Goal: Transaction & Acquisition: Purchase product/service

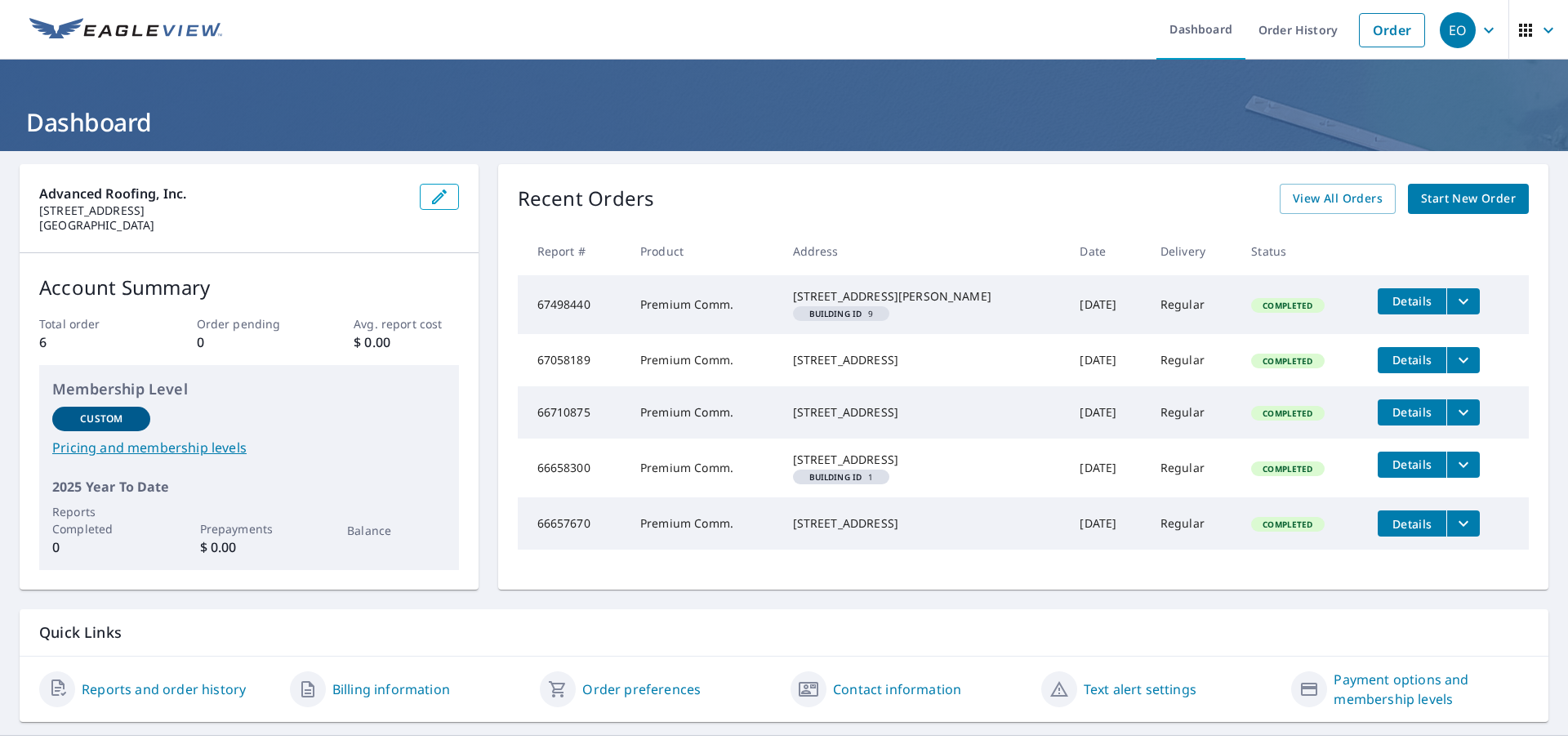
click at [1475, 201] on span "Start New Order" at bounding box center [1468, 199] width 95 height 21
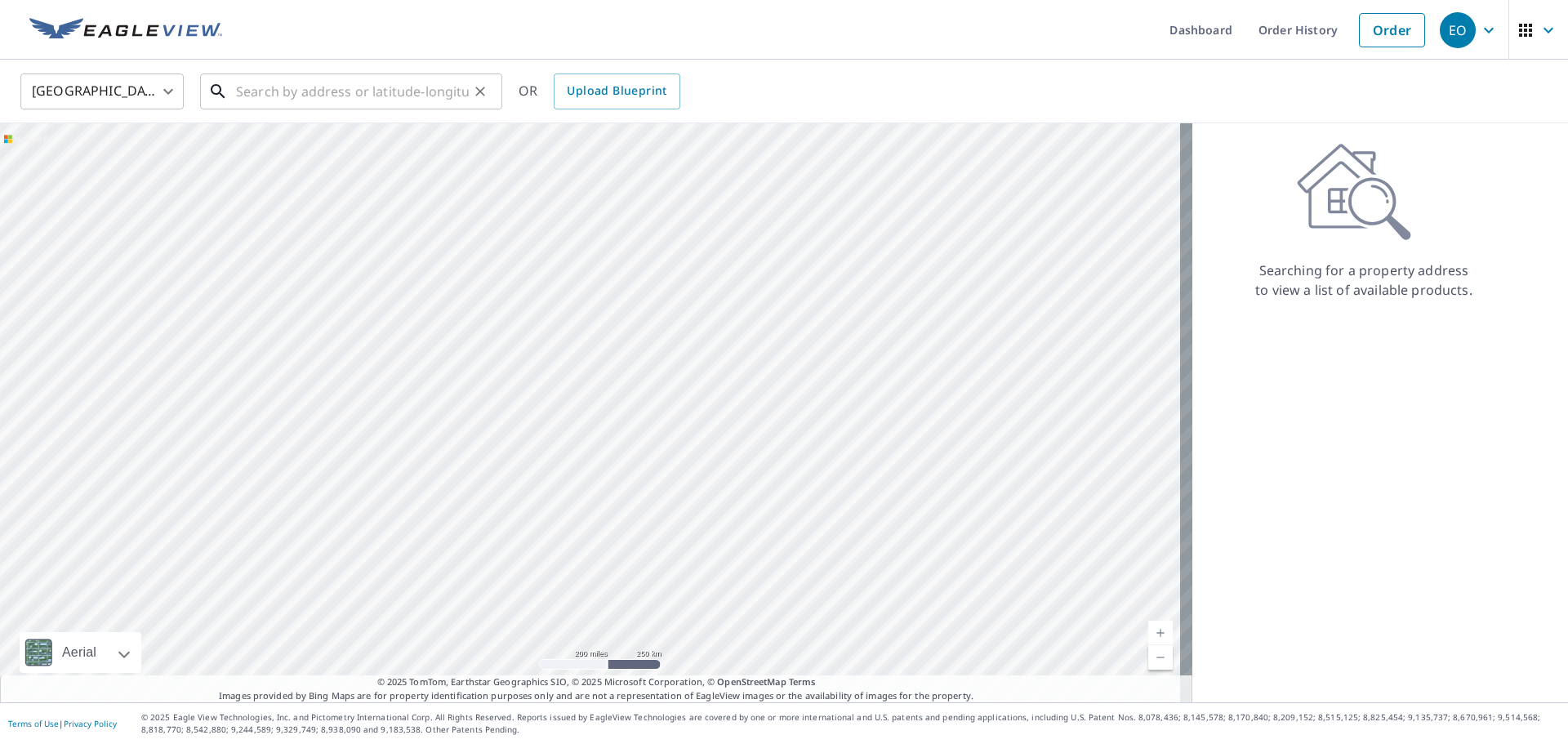
click at [326, 93] on input "text" at bounding box center [352, 91] width 232 height 46
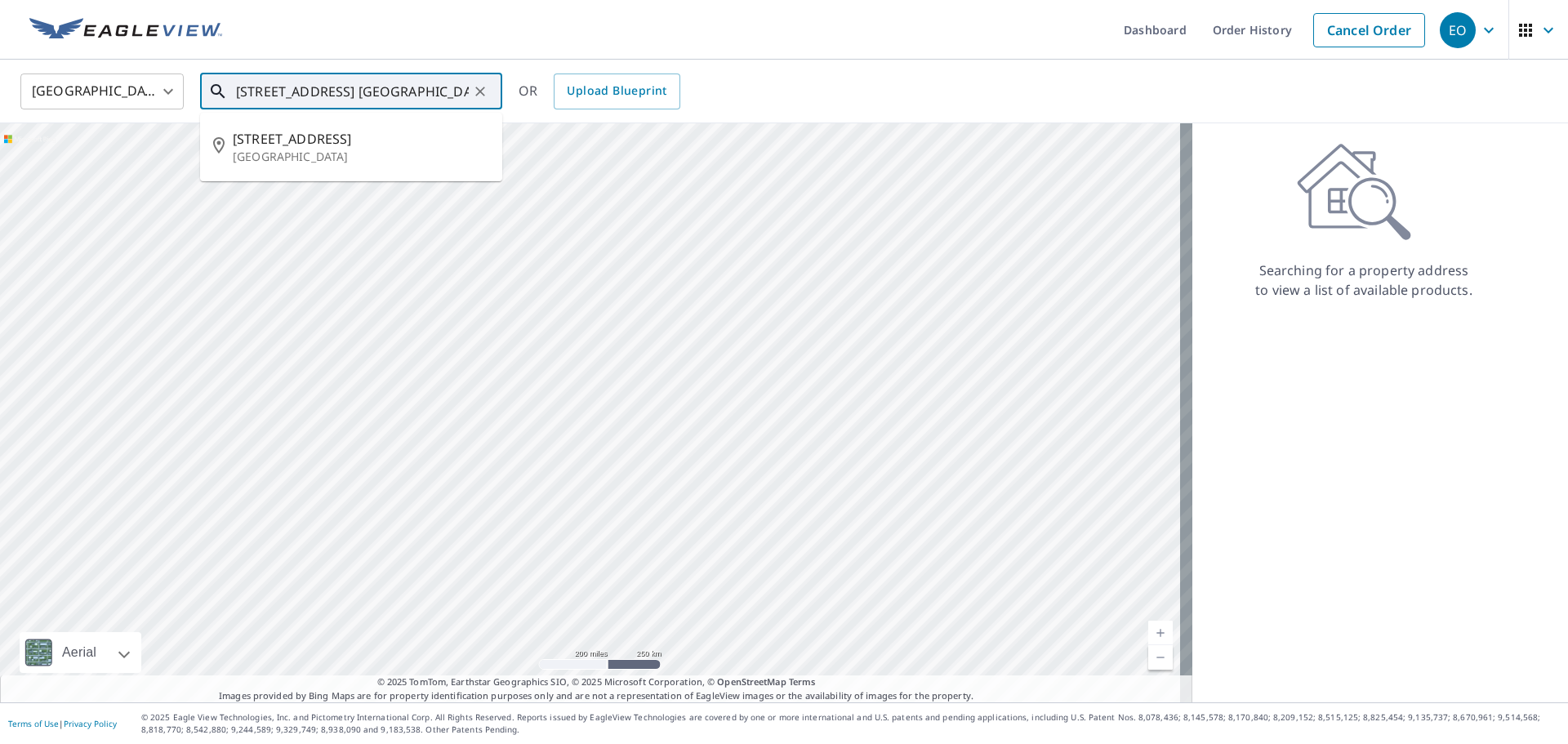
scroll to position [0, 5]
click at [258, 92] on input "[STREET_ADDRESS] [GEOGRAPHIC_DATA], [GEOGRAPHIC_DATA]" at bounding box center [352, 91] width 232 height 46
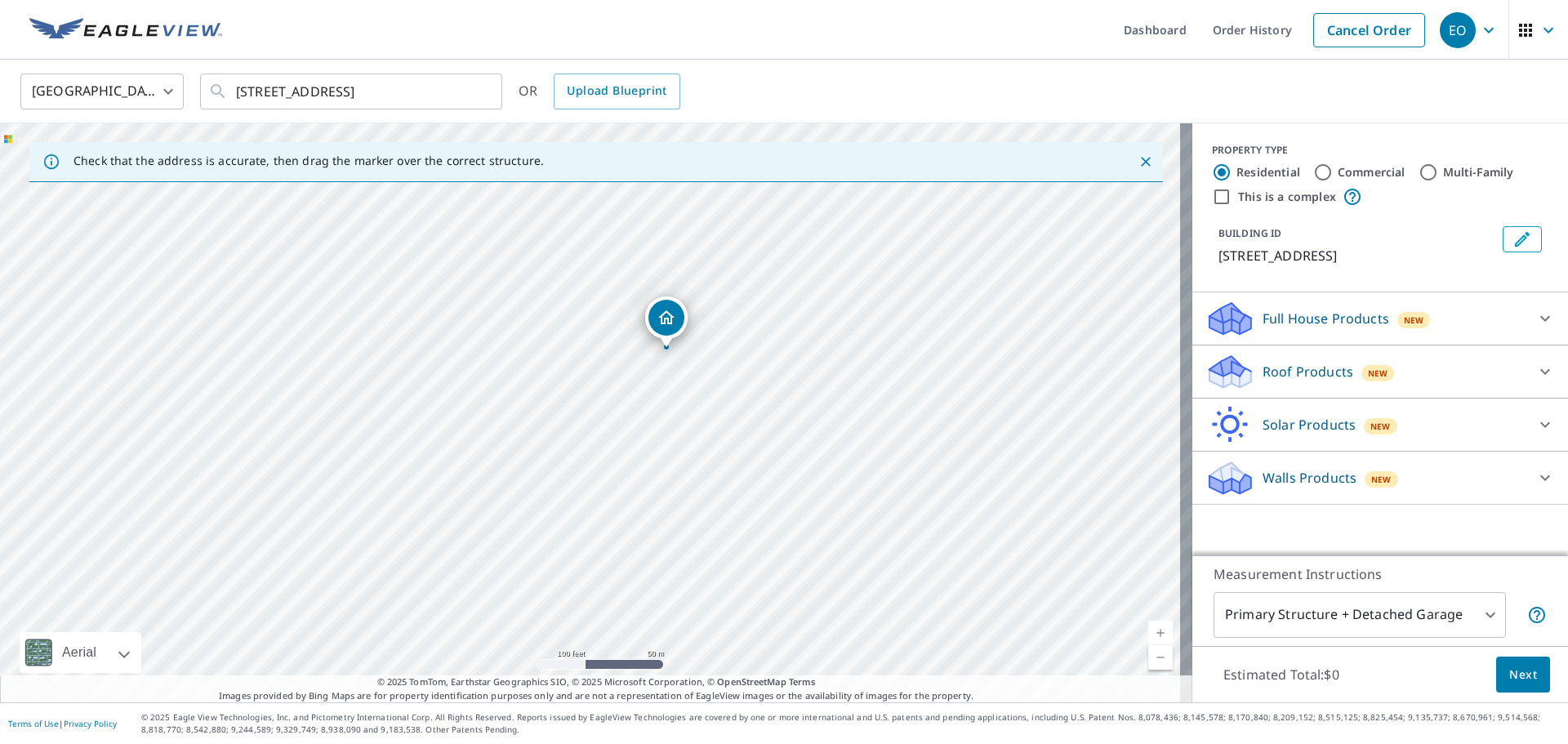
drag, startPoint x: 667, startPoint y: 530, endPoint x: 713, endPoint y: 458, distance: 85.4
click at [713, 458] on div "[STREET_ADDRESS]" at bounding box center [596, 412] width 1192 height 579
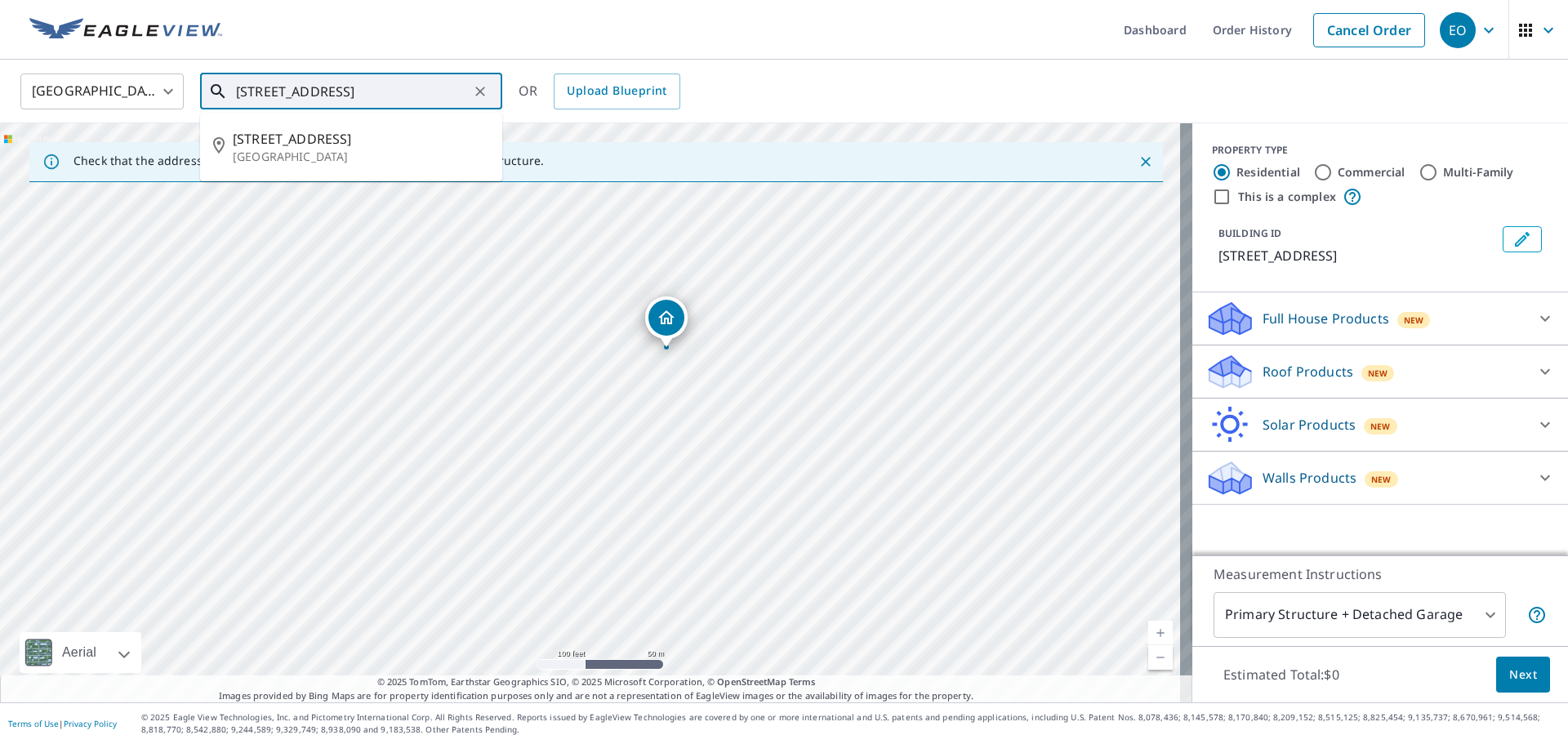
drag, startPoint x: 257, startPoint y: 92, endPoint x: 229, endPoint y: 89, distance: 28.2
click at [229, 89] on div "[STREET_ADDRESS] ​" at bounding box center [351, 91] width 302 height 36
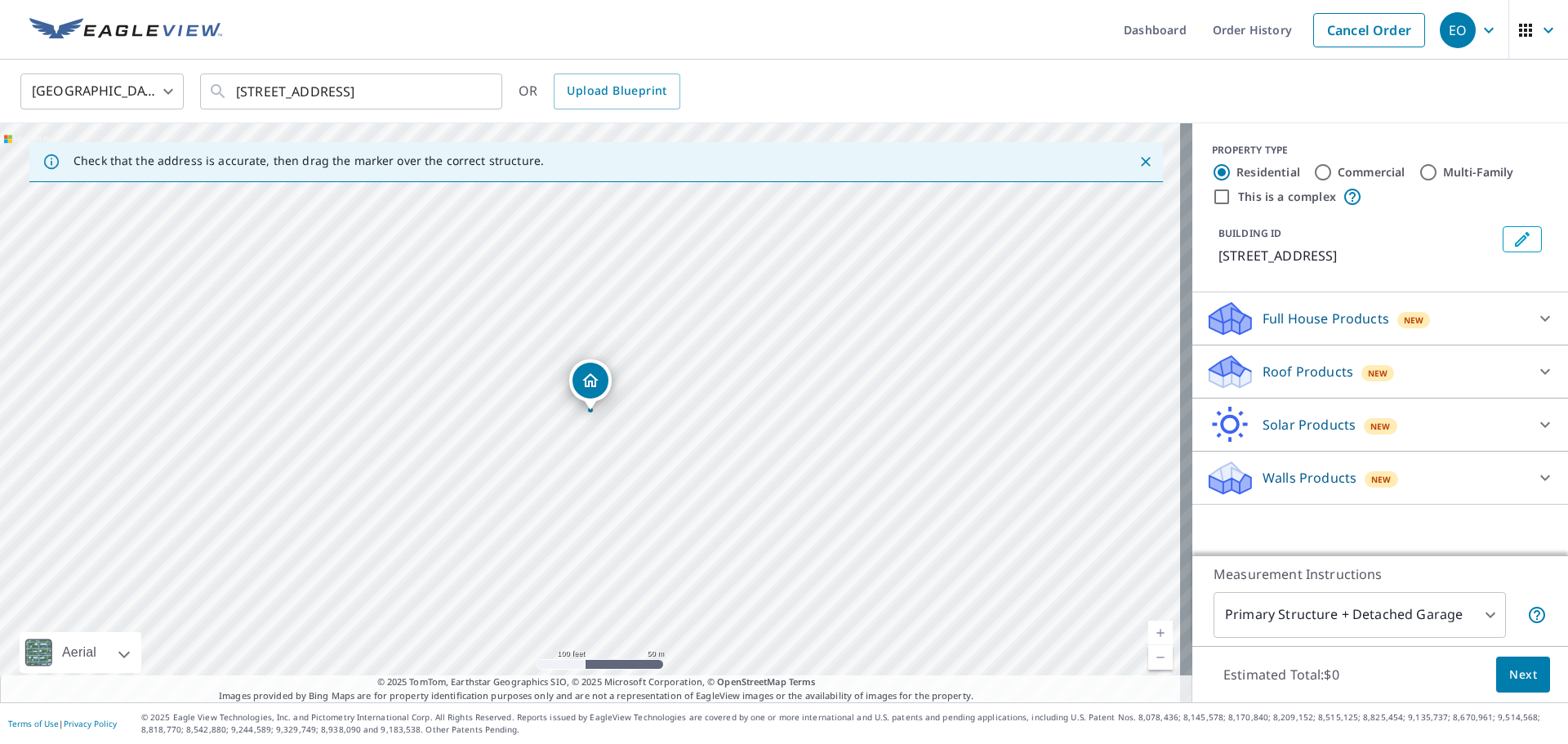
drag, startPoint x: 790, startPoint y: 428, endPoint x: 729, endPoint y: 297, distance: 144.5
click at [729, 297] on div "[STREET_ADDRESS]" at bounding box center [596, 412] width 1192 height 579
drag, startPoint x: 627, startPoint y: 476, endPoint x: 807, endPoint y: 416, distance: 189.7
click at [807, 416] on div "[STREET_ADDRESS]" at bounding box center [596, 412] width 1192 height 579
drag, startPoint x: 457, startPoint y: 314, endPoint x: 647, endPoint y: 203, distance: 220.0
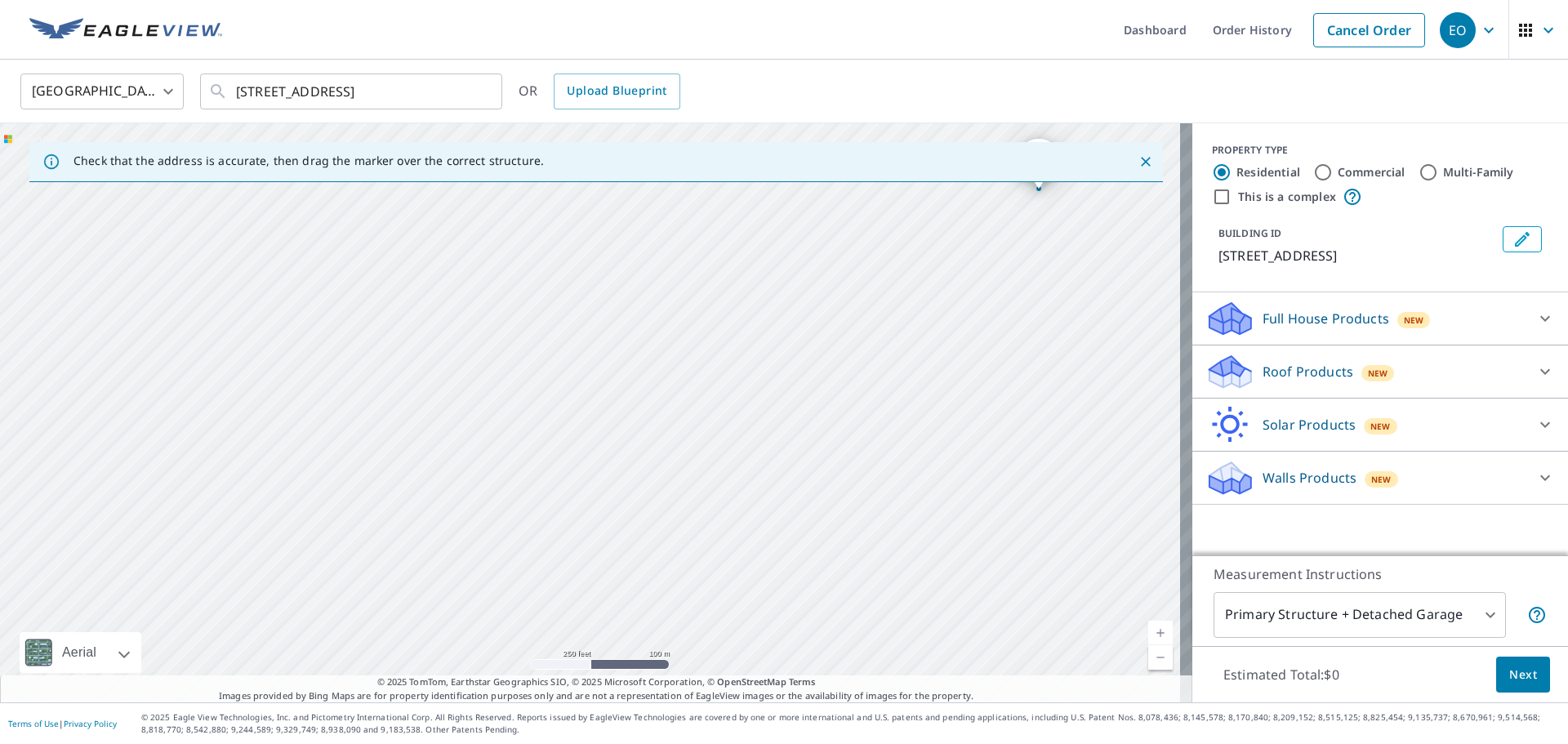
click at [647, 203] on div "[STREET_ADDRESS]" at bounding box center [596, 412] width 1192 height 579
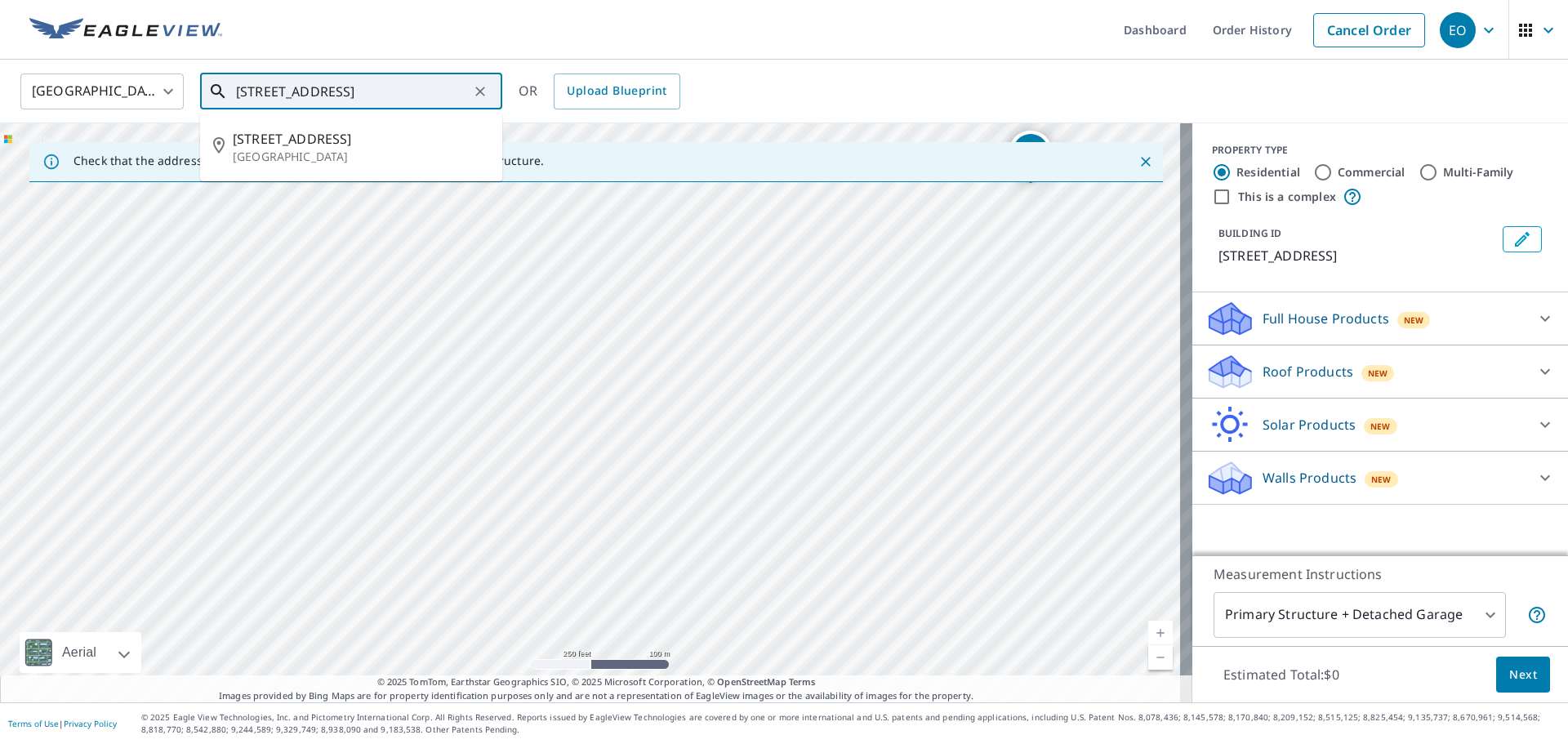
drag, startPoint x: 250, startPoint y: 90, endPoint x: 213, endPoint y: 86, distance: 37.2
click at [218, 89] on div "[STREET_ADDRESS] ​" at bounding box center [351, 91] width 302 height 36
click at [328, 176] on ul "[STREET_ADDRESS]" at bounding box center [351, 147] width 302 height 69
click at [356, 150] on p "[GEOGRAPHIC_DATA]" at bounding box center [361, 156] width 257 height 16
type input "[STREET_ADDRESS]"
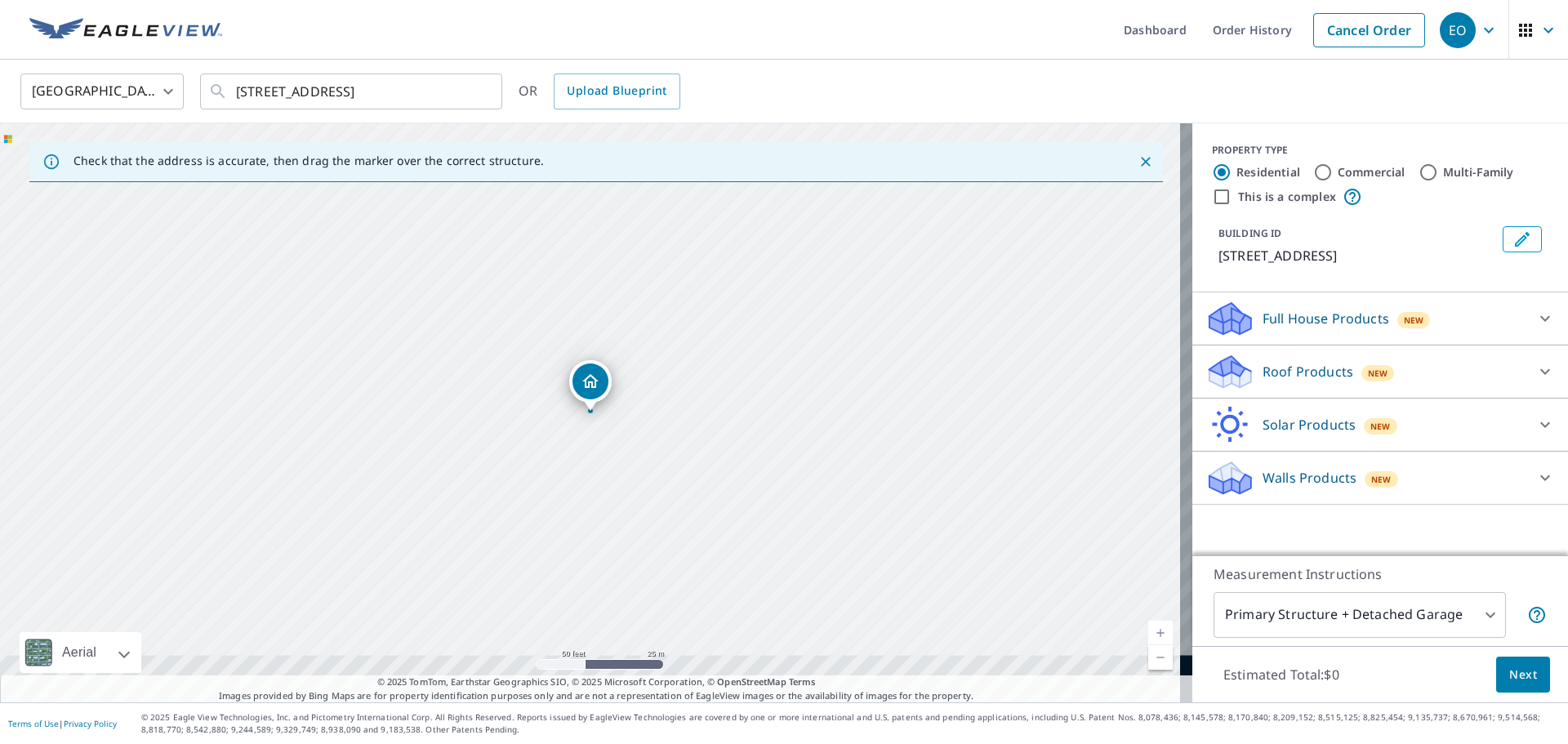
drag, startPoint x: 663, startPoint y: 447, endPoint x: 820, endPoint y: 620, distance: 233.6
click at [820, 620] on div "[STREET_ADDRESS]" at bounding box center [596, 412] width 1192 height 579
drag, startPoint x: 800, startPoint y: 332, endPoint x: 839, endPoint y: 490, distance: 162.7
click at [839, 490] on div "[STREET_ADDRESS]" at bounding box center [596, 412] width 1192 height 579
drag, startPoint x: 621, startPoint y: 315, endPoint x: 753, endPoint y: 514, distance: 238.8
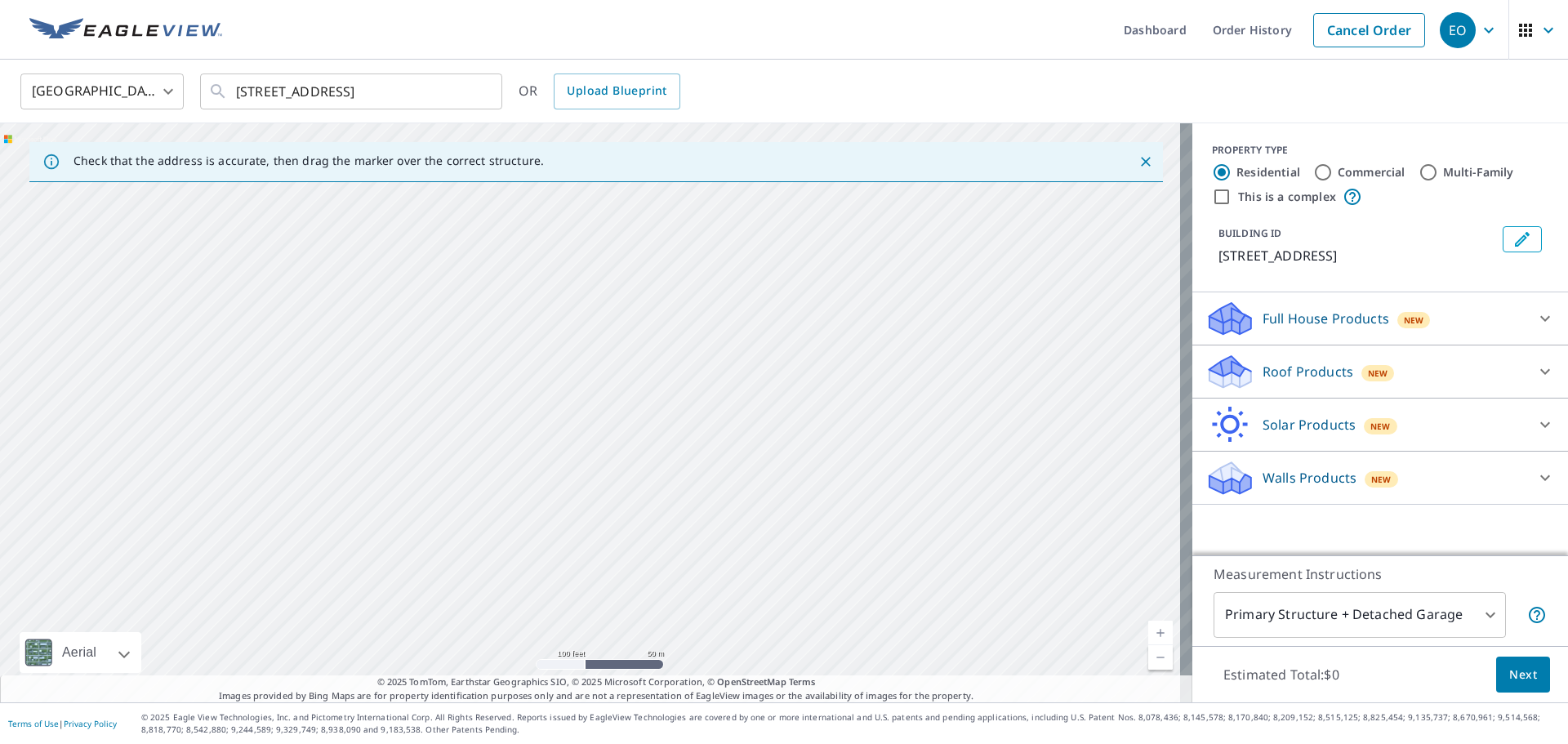
click at [753, 514] on div "[STREET_ADDRESS]" at bounding box center [596, 412] width 1192 height 579
drag, startPoint x: 694, startPoint y: 419, endPoint x: 322, endPoint y: 361, distance: 376.5
click at [322, 361] on div "[STREET_ADDRESS]" at bounding box center [596, 412] width 1192 height 579
drag, startPoint x: 578, startPoint y: 365, endPoint x: 672, endPoint y: 206, distance: 184.7
click at [671, 207] on div "[STREET_ADDRESS]" at bounding box center [596, 412] width 1192 height 579
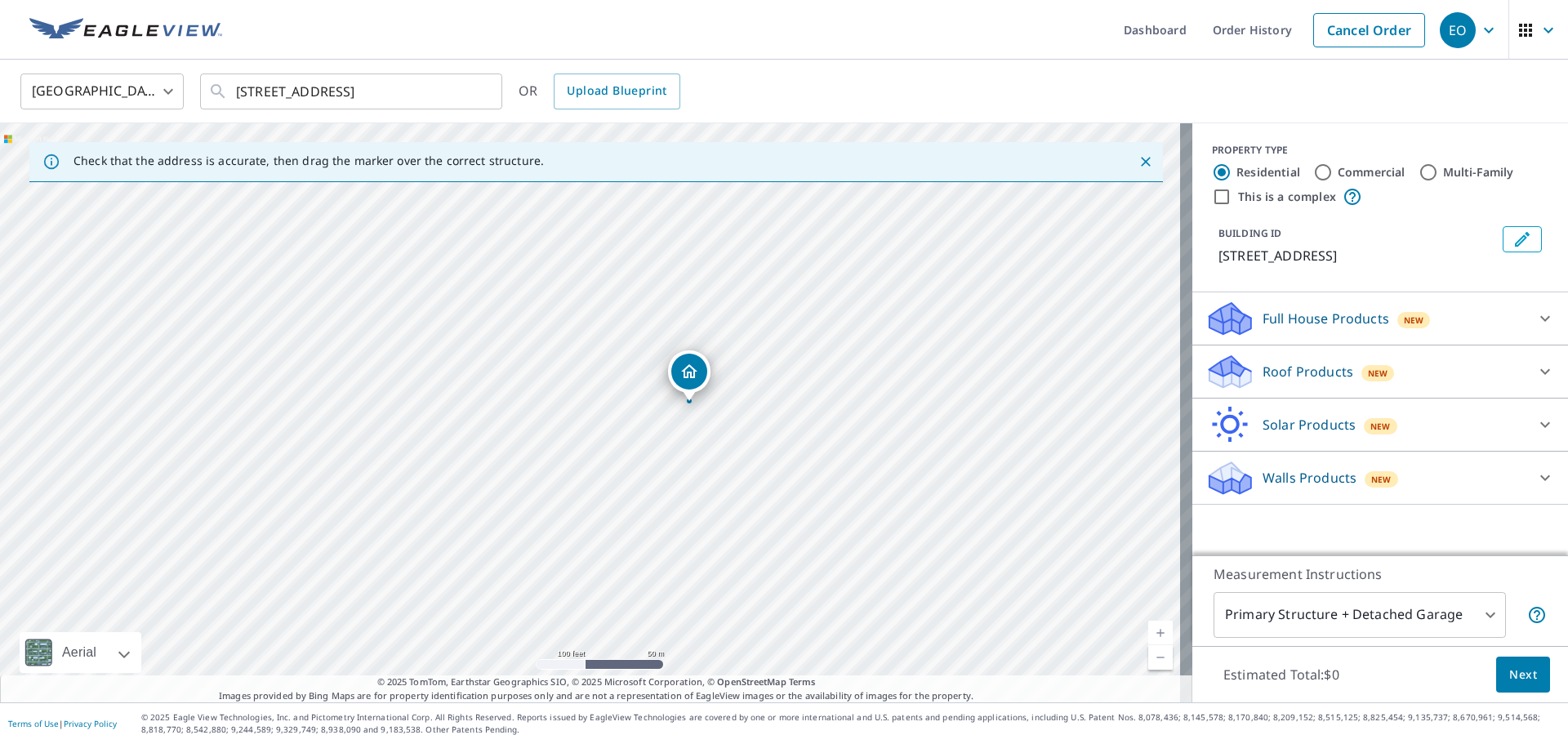
drag, startPoint x: 614, startPoint y: 470, endPoint x: 712, endPoint y: 310, distance: 187.6
click at [712, 310] on div "[STREET_ADDRESS]" at bounding box center [596, 412] width 1192 height 579
drag, startPoint x: 420, startPoint y: 397, endPoint x: 445, endPoint y: 246, distance: 153.1
click at [445, 246] on div "[STREET_ADDRESS]" at bounding box center [596, 412] width 1192 height 579
drag, startPoint x: 923, startPoint y: 394, endPoint x: 999, endPoint y: 214, distance: 195.4
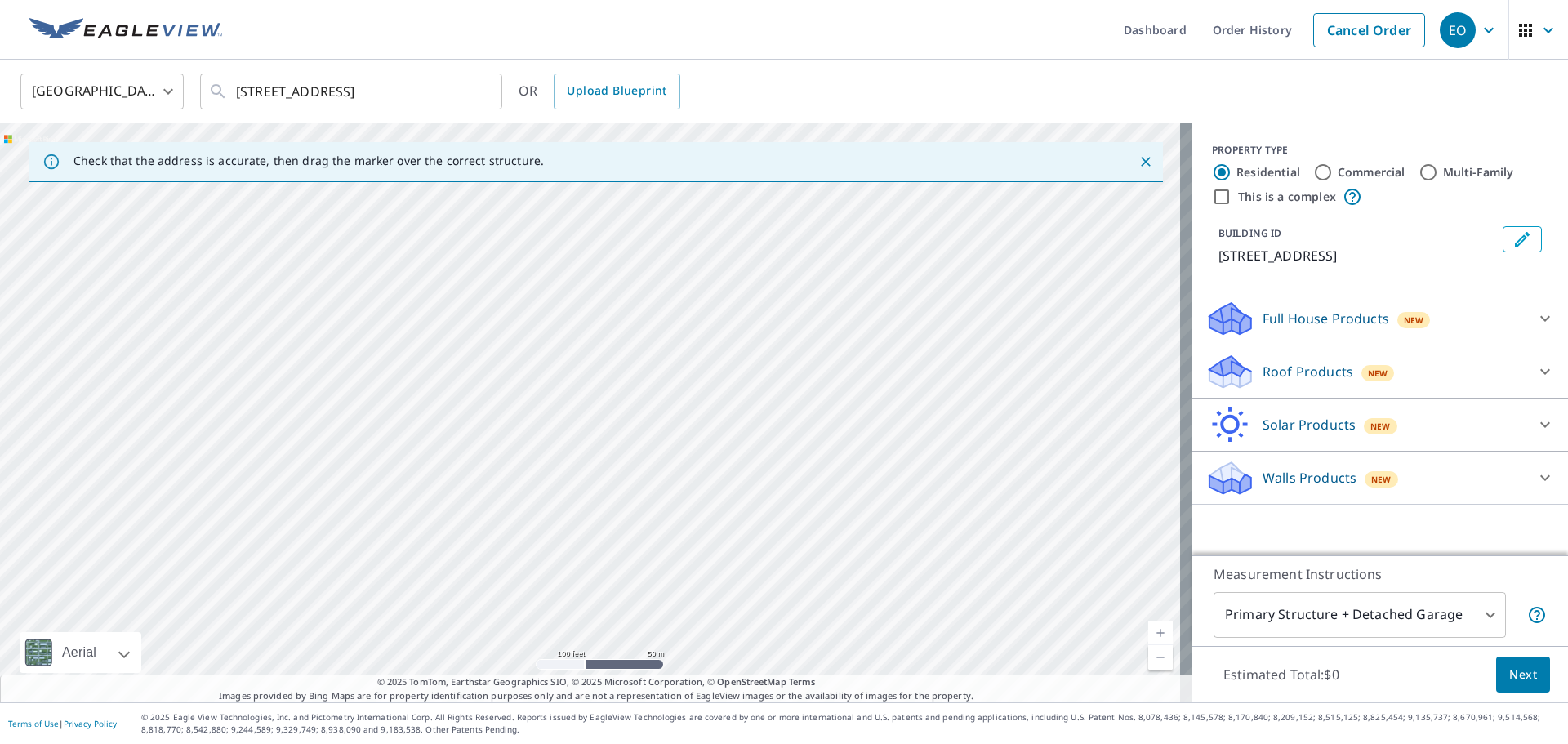
click at [999, 214] on div "[STREET_ADDRESS]" at bounding box center [596, 412] width 1192 height 579
drag, startPoint x: 430, startPoint y: 507, endPoint x: 634, endPoint y: 757, distance: 322.7
click at [634, 743] on html "EO EO Dashboard Order History Cancel Order EO [GEOGRAPHIC_DATA] [GEOGRAPHIC_DAT…" at bounding box center [784, 372] width 1568 height 744
click at [644, 524] on div "[STREET_ADDRESS]" at bounding box center [596, 412] width 1192 height 579
drag, startPoint x: 702, startPoint y: 353, endPoint x: 581, endPoint y: 683, distance: 351.5
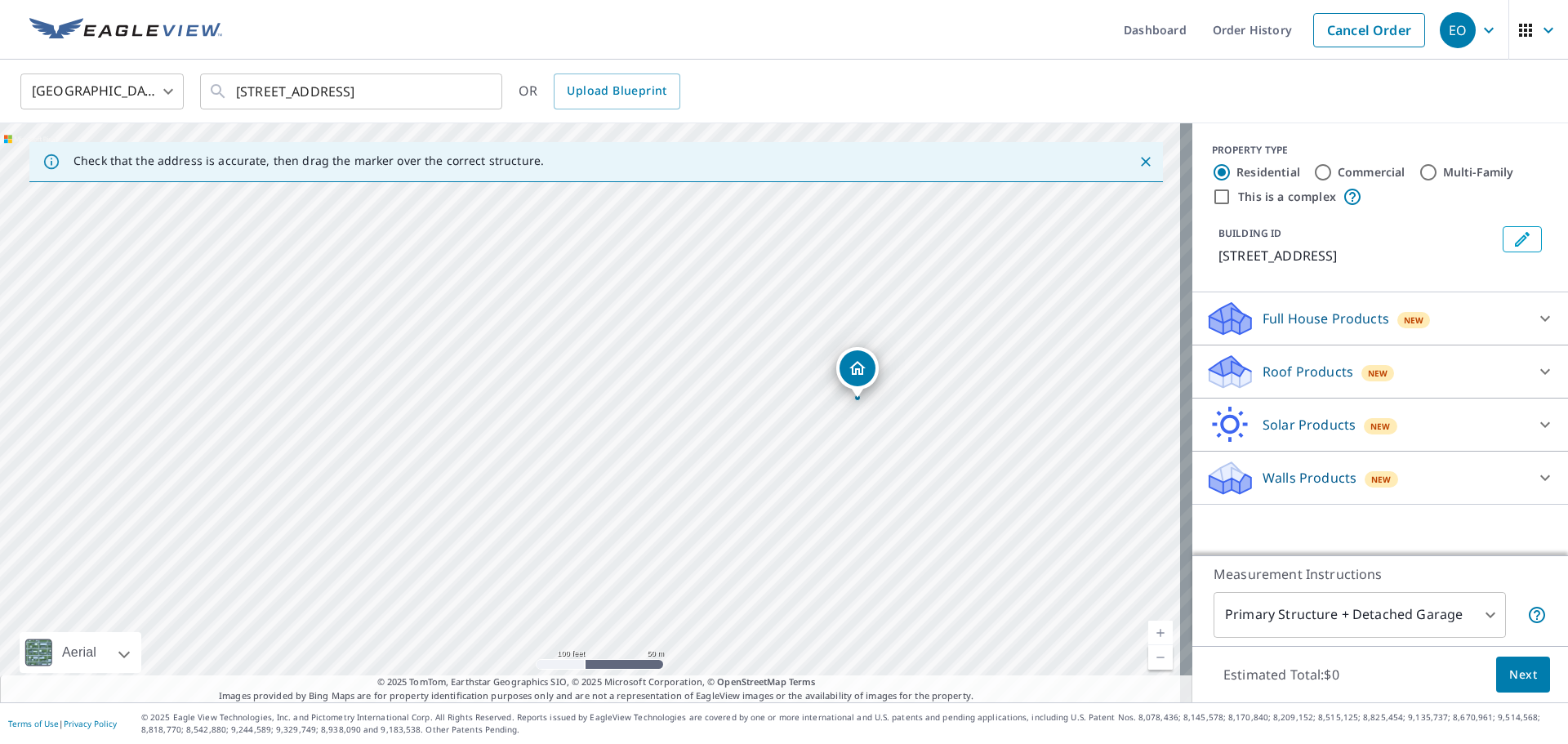
click at [581, 683] on div "Check that the address is accurate, then drag the marker over the correct struc…" at bounding box center [596, 412] width 1192 height 579
drag, startPoint x: 723, startPoint y: 420, endPoint x: 573, endPoint y: 631, distance: 258.9
click at [573, 631] on div "[STREET_ADDRESS]" at bounding box center [596, 412] width 1192 height 579
drag, startPoint x: 831, startPoint y: 391, endPoint x: 590, endPoint y: 585, distance: 309.4
click at [590, 585] on div "[STREET_ADDRESS]" at bounding box center [596, 412] width 1192 height 579
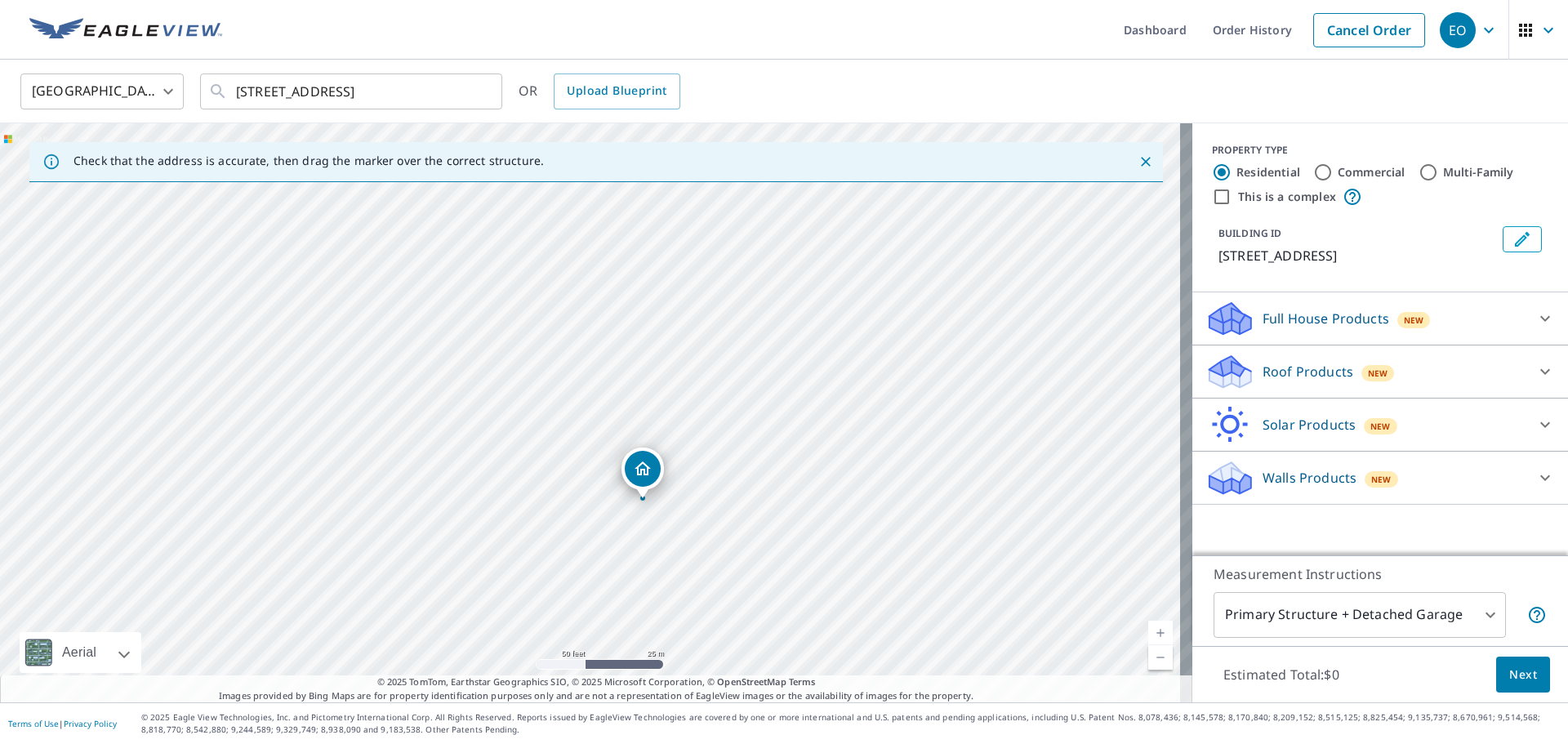
drag, startPoint x: 641, startPoint y: 447, endPoint x: 835, endPoint y: 557, distance: 223.0
click at [835, 557] on div "[STREET_ADDRESS]" at bounding box center [596, 412] width 1192 height 579
drag, startPoint x: 835, startPoint y: 370, endPoint x: 785, endPoint y: 607, distance: 242.2
click at [786, 607] on div "[STREET_ADDRESS]" at bounding box center [596, 412] width 1192 height 579
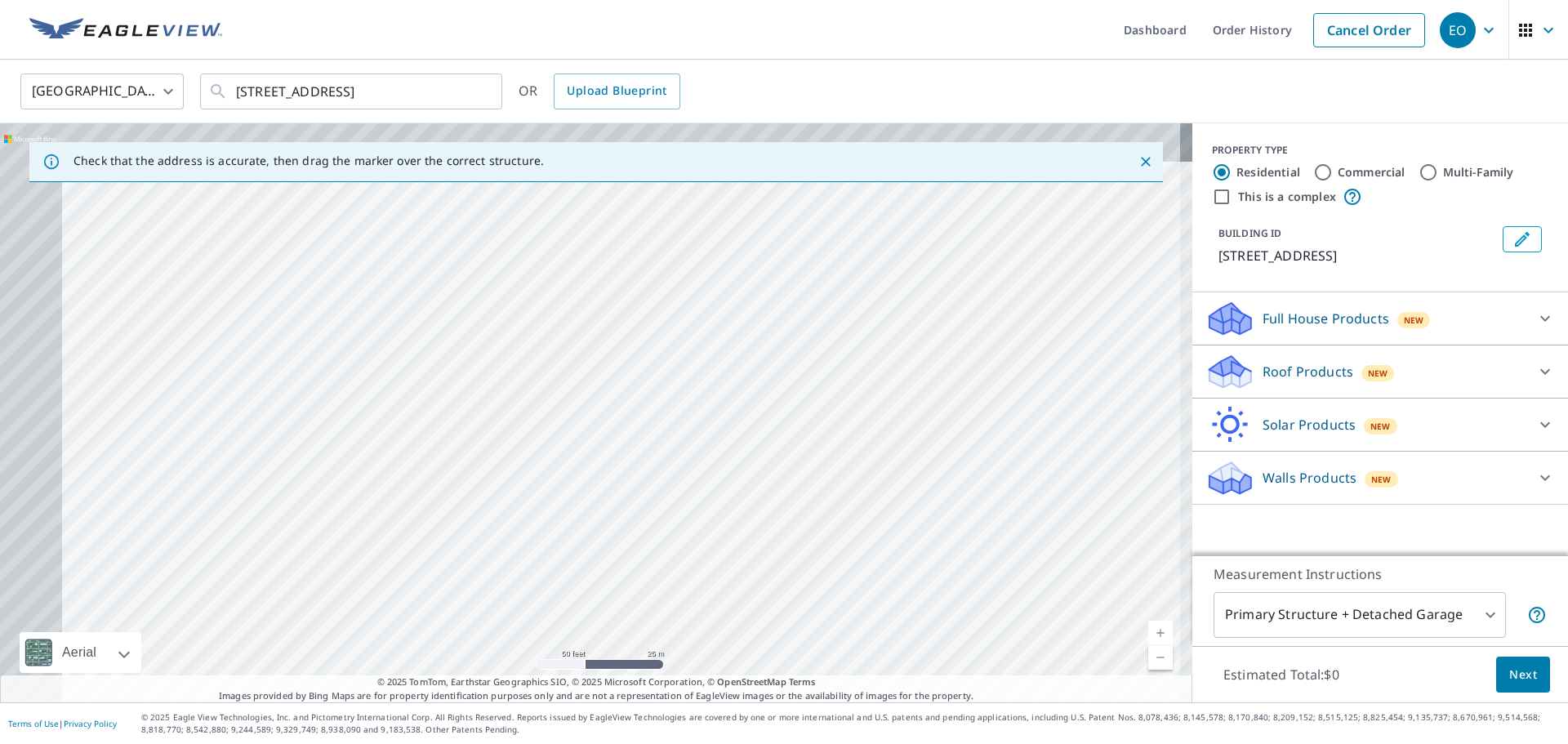
drag, startPoint x: 564, startPoint y: 312, endPoint x: 962, endPoint y: 476, distance: 430.5
click at [961, 476] on div "[STREET_ADDRESS]" at bounding box center [596, 412] width 1192 height 579
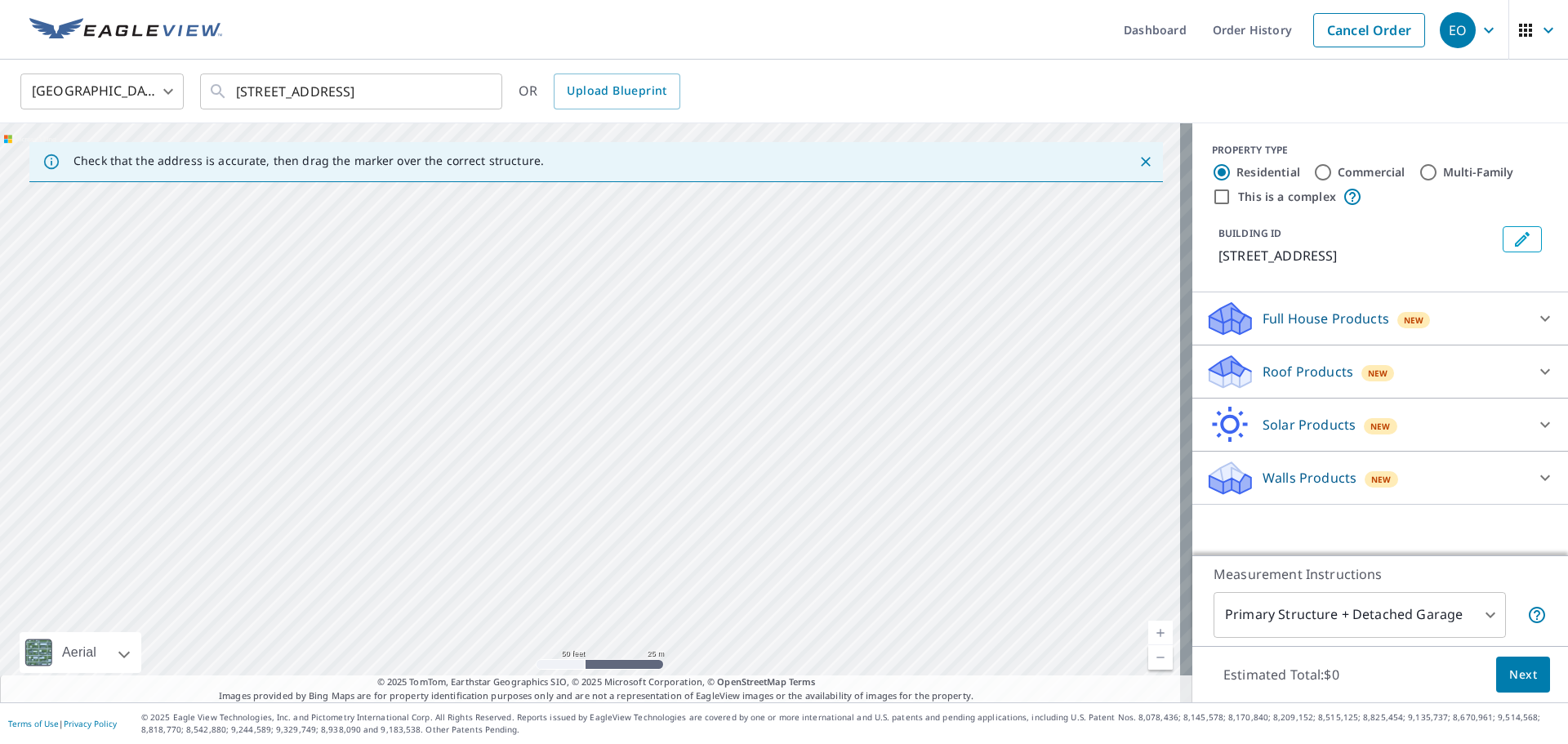
drag, startPoint x: 760, startPoint y: 291, endPoint x: 943, endPoint y: 320, distance: 185.3
click at [953, 278] on div "[STREET_ADDRESS]" at bounding box center [596, 412] width 1192 height 579
drag, startPoint x: 762, startPoint y: 564, endPoint x: 997, endPoint y: 699, distance: 271.0
click at [997, 699] on div "Check that the address is accurate, then drag the marker over the correct struc…" at bounding box center [596, 412] width 1192 height 579
click at [842, 366] on div "[STREET_ADDRESS]" at bounding box center [596, 412] width 1192 height 579
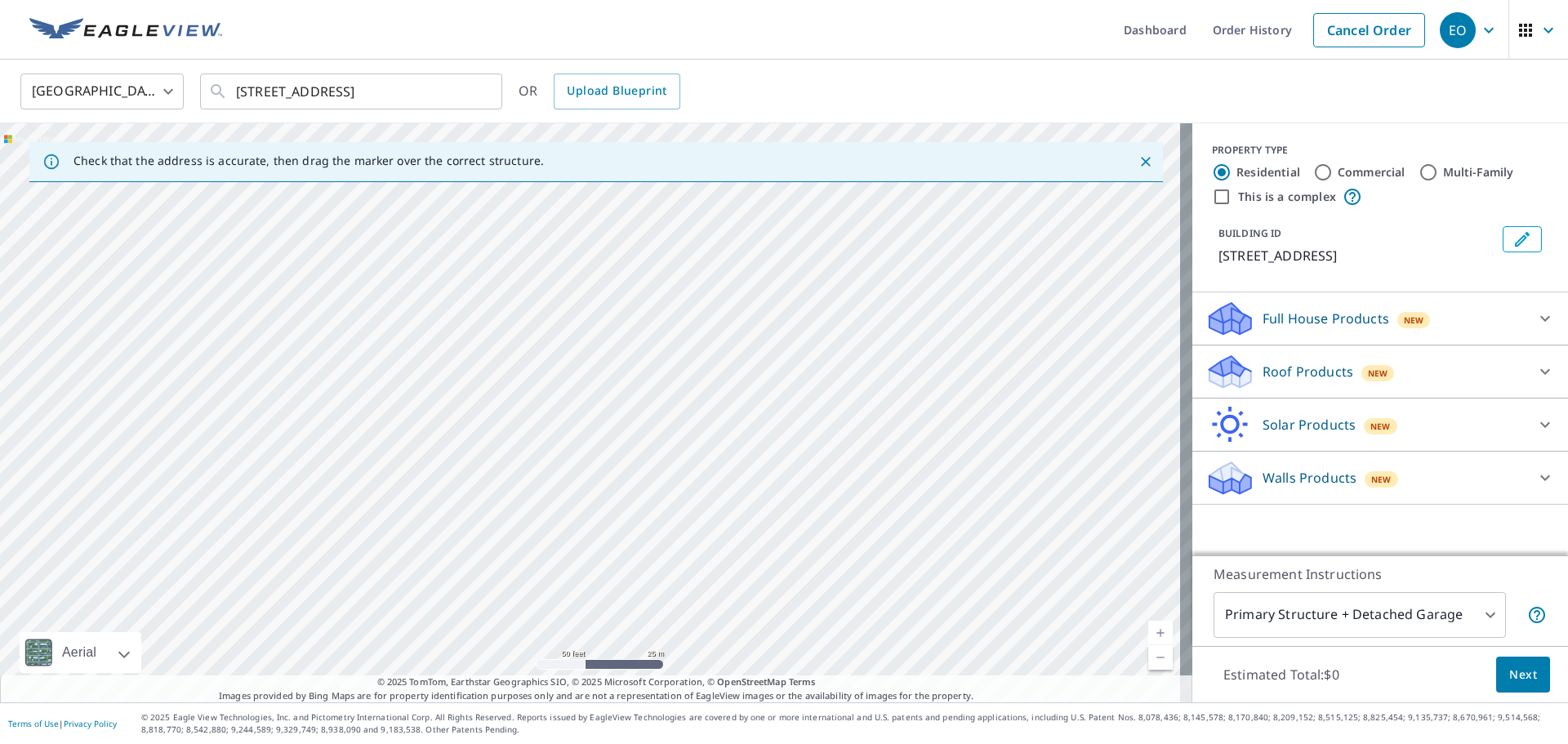
drag, startPoint x: 830, startPoint y: 289, endPoint x: 854, endPoint y: 497, distance: 209.4
click at [854, 497] on div "[STREET_ADDRESS]" at bounding box center [596, 412] width 1192 height 579
drag, startPoint x: 907, startPoint y: 565, endPoint x: 819, endPoint y: 343, distance: 238.8
click at [819, 343] on div "[STREET_ADDRESS]" at bounding box center [596, 412] width 1192 height 579
drag, startPoint x: 938, startPoint y: 346, endPoint x: 778, endPoint y: 457, distance: 194.7
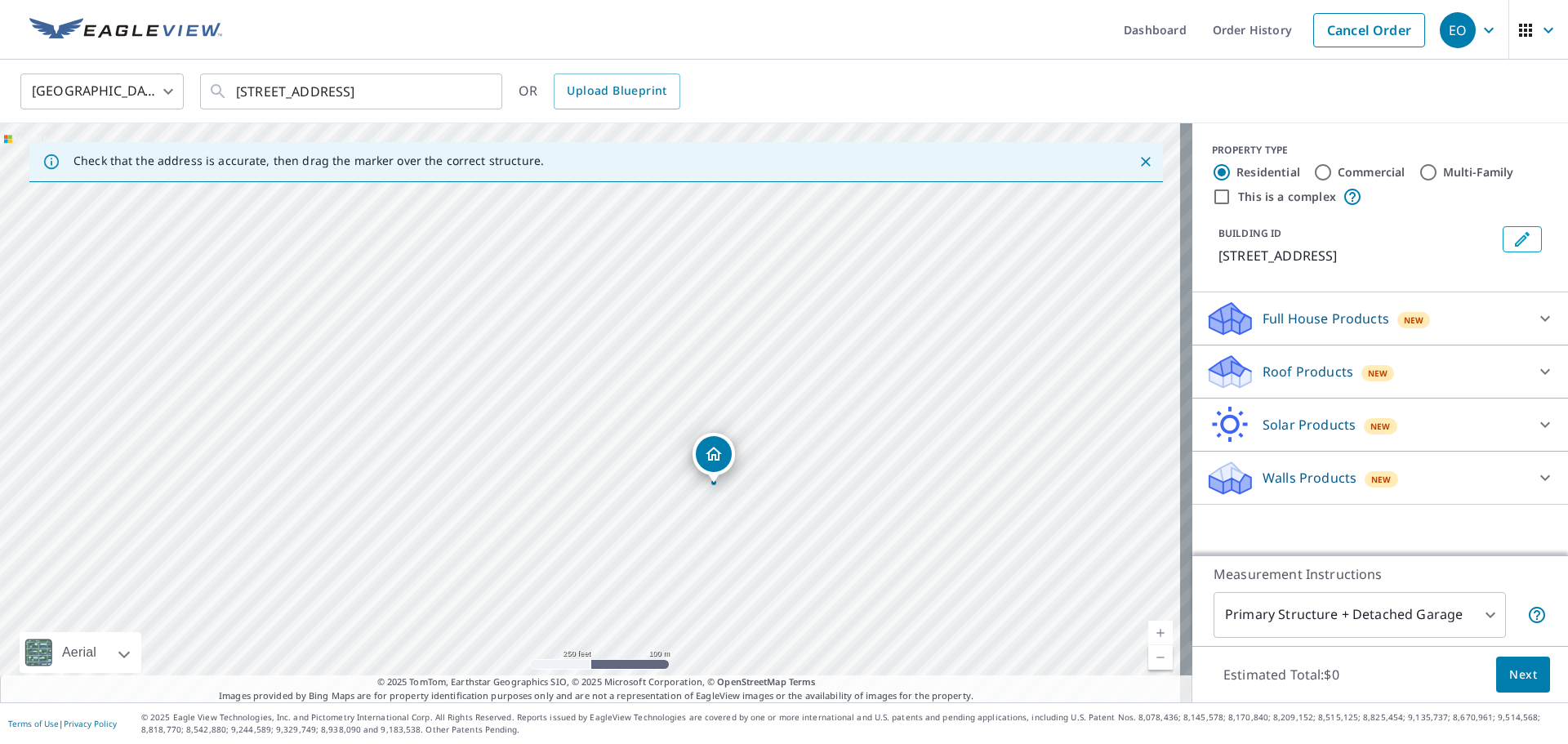
click at [778, 457] on div "[STREET_ADDRESS]" at bounding box center [596, 412] width 1192 height 579
drag, startPoint x: 863, startPoint y: 533, endPoint x: 860, endPoint y: 673, distance: 140.0
click at [860, 673] on div "[STREET_ADDRESS]" at bounding box center [596, 412] width 1192 height 579
